Goal: Understand process/instructions

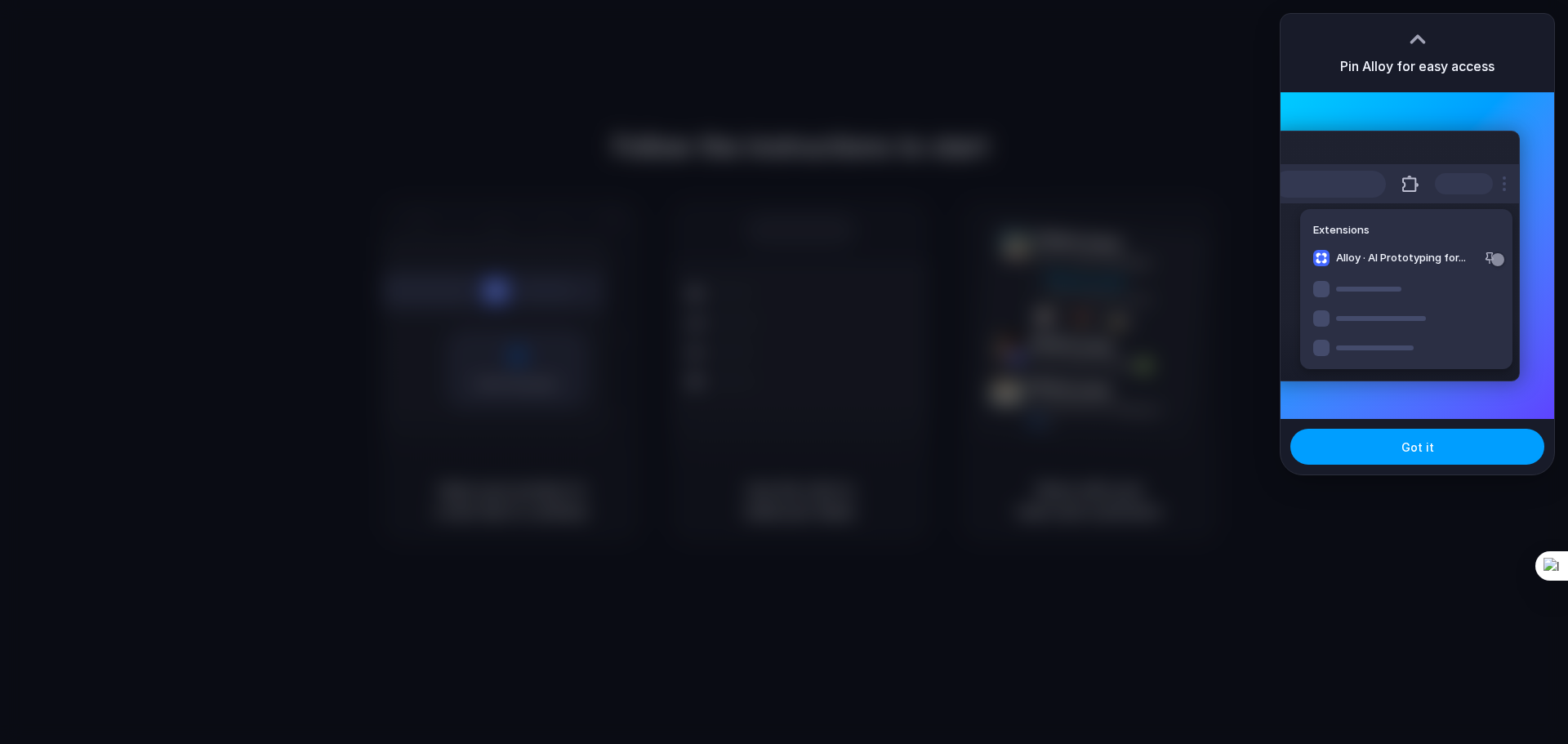
click at [1402, 456] on button "Got it" at bounding box center [1417, 446] width 254 height 36
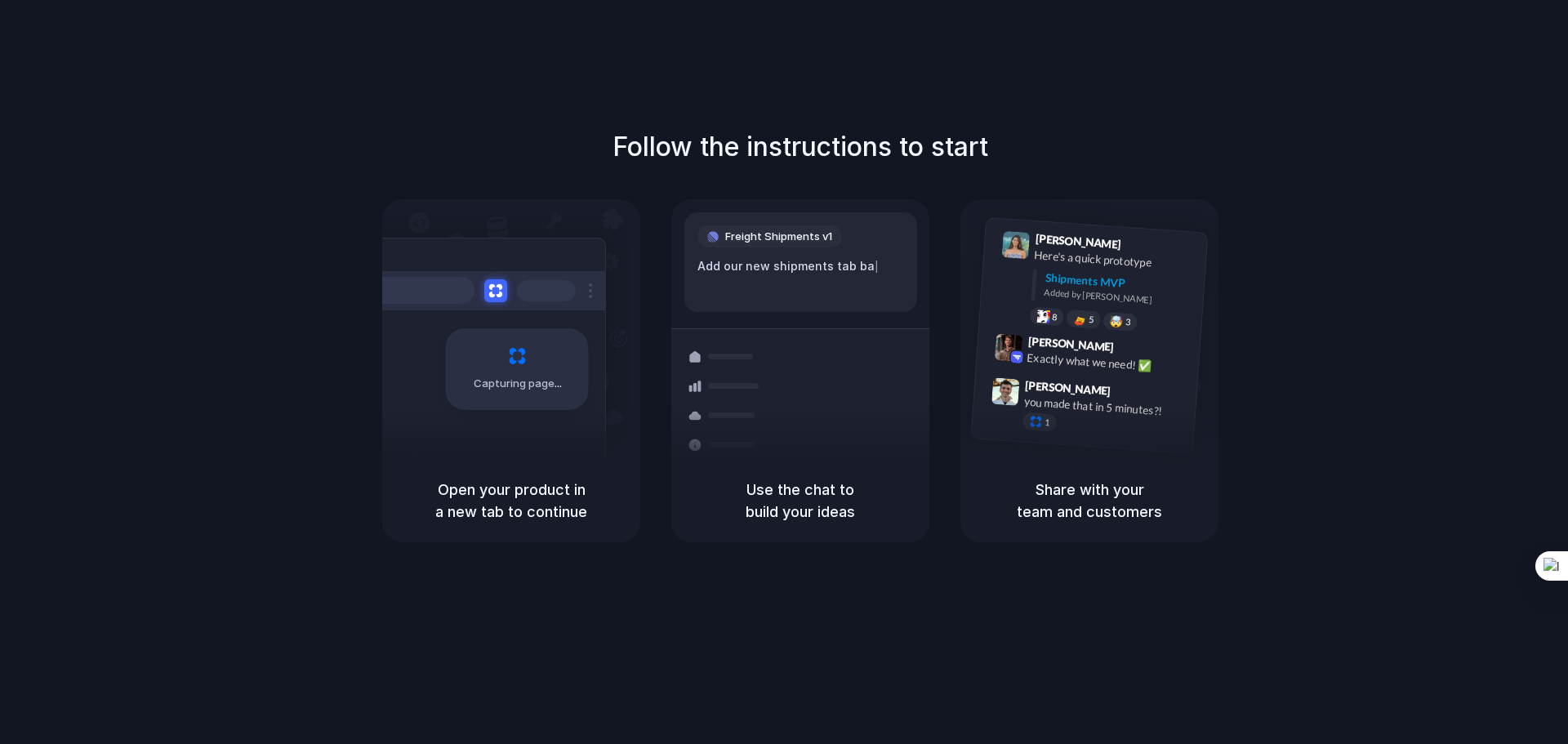
drag, startPoint x: 1156, startPoint y: 121, endPoint x: 1166, endPoint y: 119, distance: 10.2
click at [1156, 121] on div "Follow the instructions to start Capturing page Open your product in a new tab …" at bounding box center [800, 388] width 1601 height 776
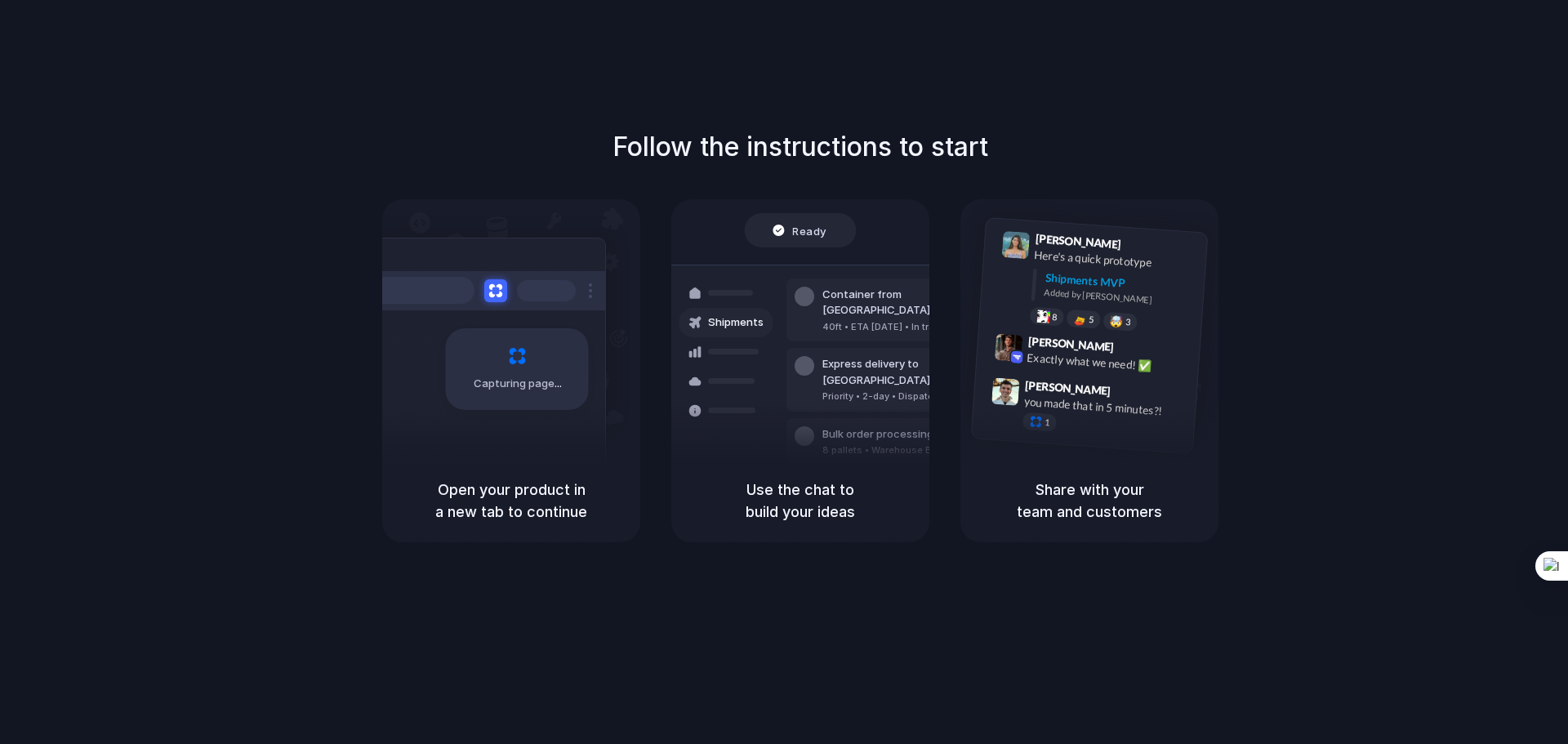
click at [978, 372] on div at bounding box center [978, 372] width 0 height 0
